Goal: Task Accomplishment & Management: Manage account settings

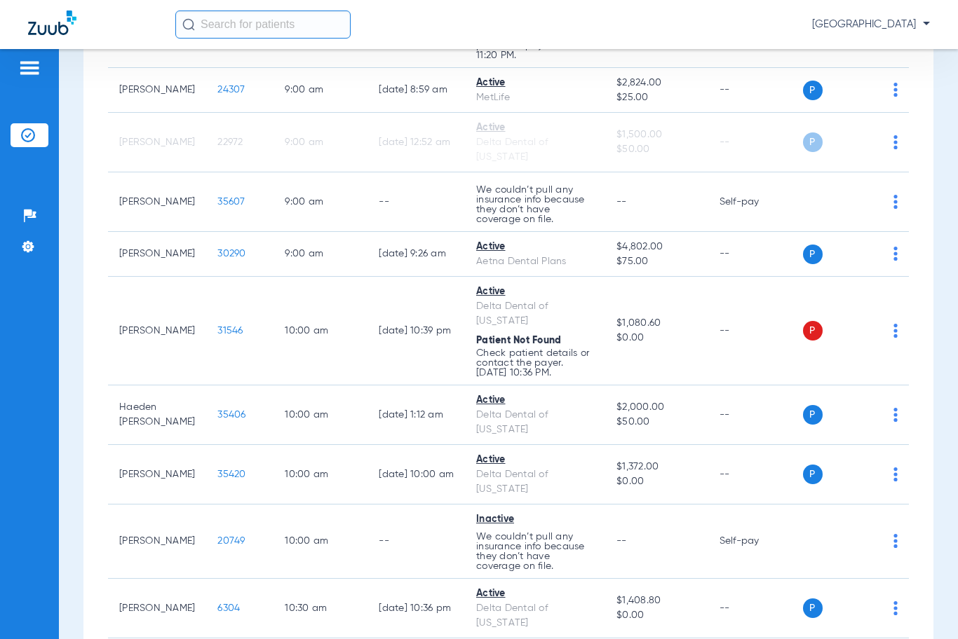
click at [928, 27] on span "[GEOGRAPHIC_DATA]" at bounding box center [871, 25] width 118 height 14
click at [884, 48] on span "Account Selection" at bounding box center [877, 50] width 79 height 10
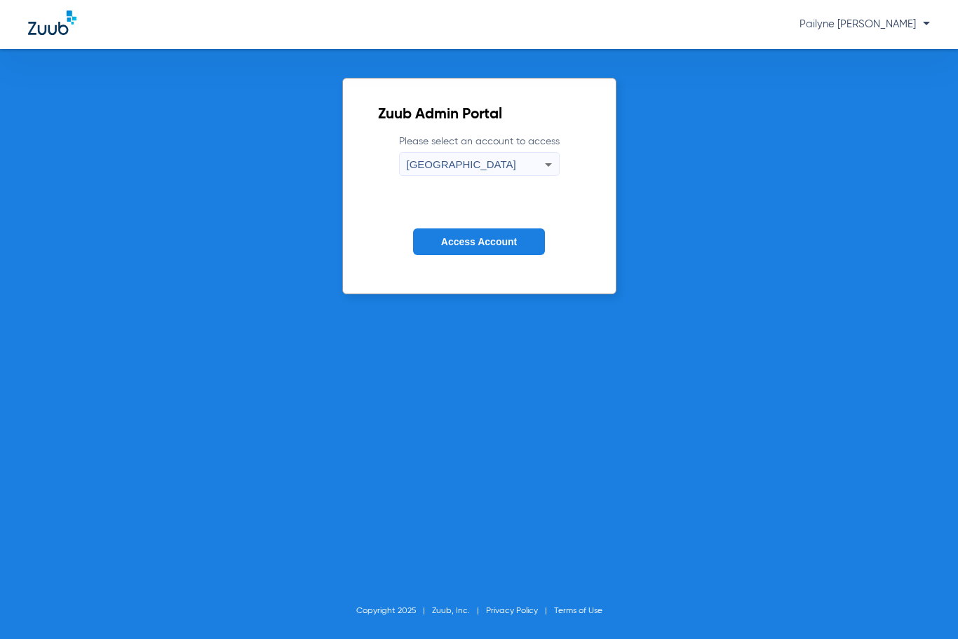
click at [530, 143] on label "Please select an account to access [GEOGRAPHIC_DATA]" at bounding box center [479, 155] width 161 height 41
click at [495, 162] on div "[GEOGRAPHIC_DATA]" at bounding box center [476, 165] width 138 height 24
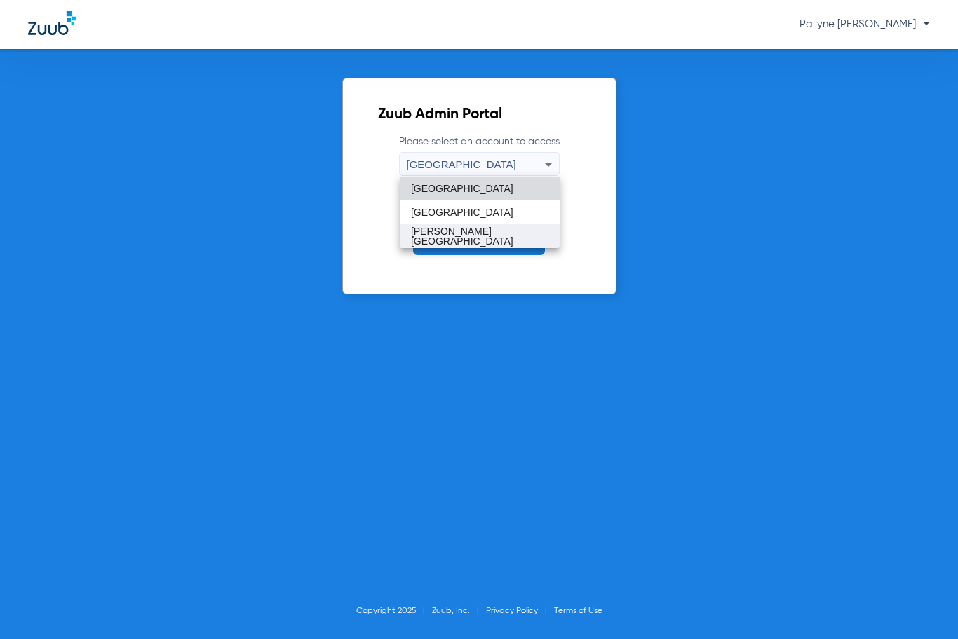
click at [465, 232] on mat-option "[PERSON_NAME][GEOGRAPHIC_DATA]" at bounding box center [480, 236] width 160 height 24
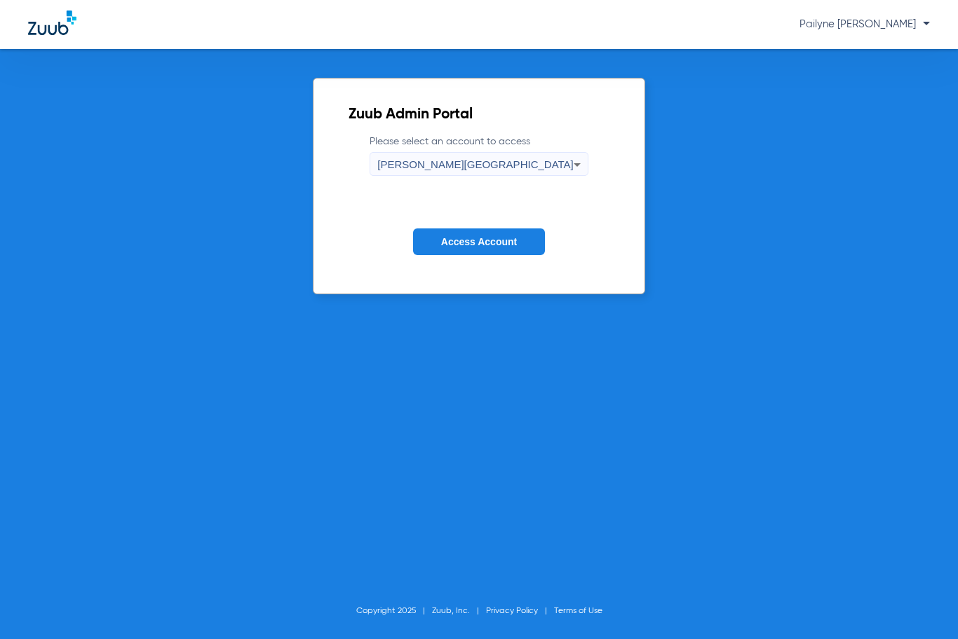
click at [465, 238] on span "Access Account" at bounding box center [479, 241] width 76 height 11
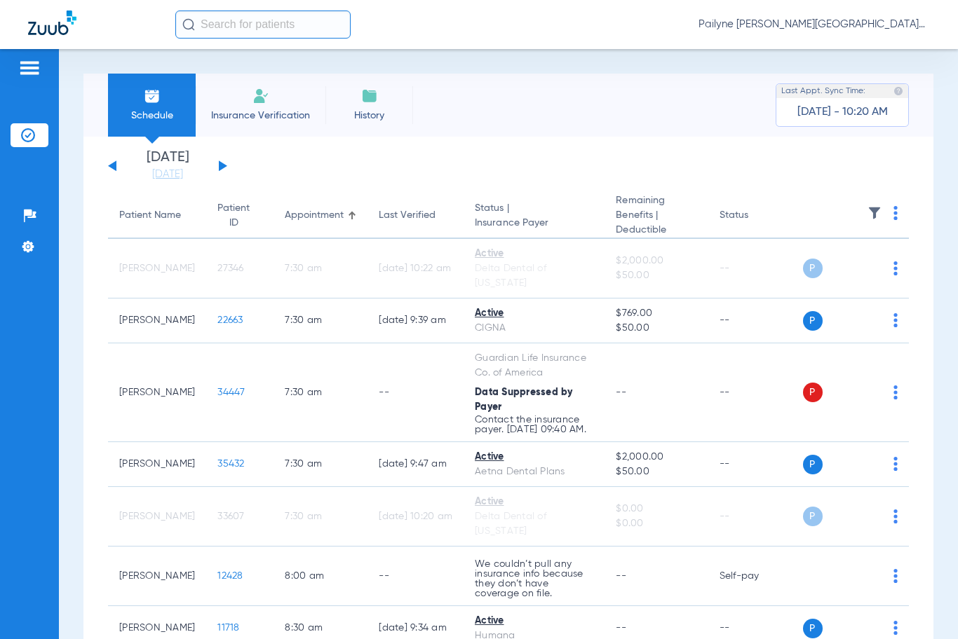
click at [216, 170] on div "[DATE] [DATE] [DATE] [DATE] [DATE] [DATE] [DATE] [DATE] [DATE] [DATE] [DATE] [D…" at bounding box center [167, 166] width 119 height 31
click at [224, 165] on button at bounding box center [223, 166] width 8 height 11
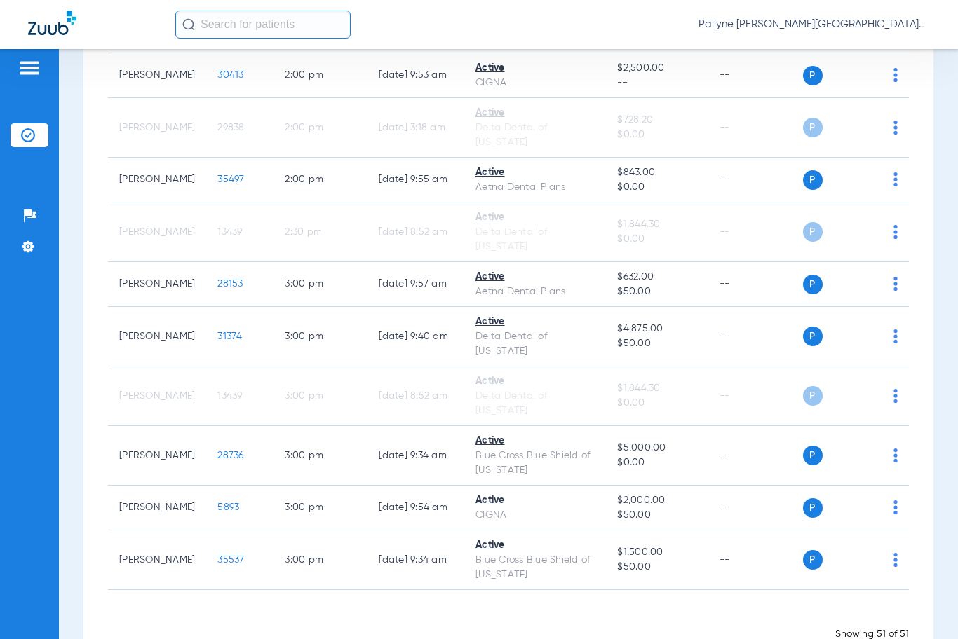
scroll to position [2905, 0]
